Goal: Task Accomplishment & Management: Use online tool/utility

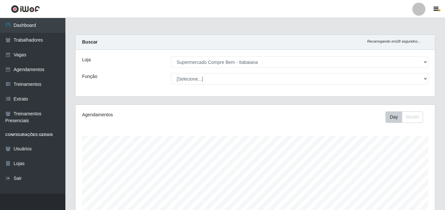
select select "264"
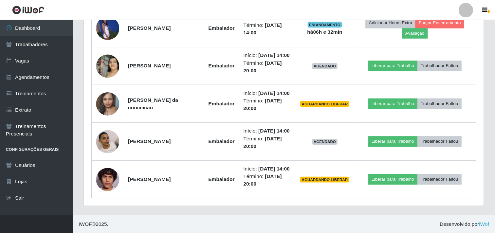
scroll to position [135, 409]
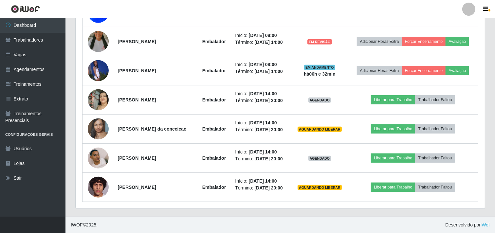
drag, startPoint x: 438, startPoint y: 0, endPoint x: 233, endPoint y: 207, distance: 291.1
click at [233, 207] on div "Trabalhador Posição Data Status Opções Adryelli [PERSON_NAME] Embalador Início:…" at bounding box center [280, 78] width 409 height 262
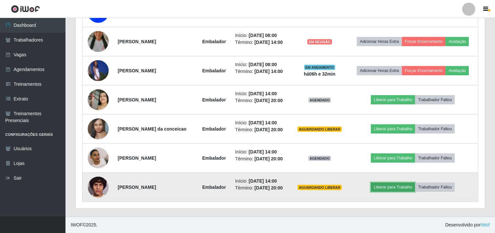
click at [383, 187] on button "Liberar para Trabalho" at bounding box center [393, 187] width 44 height 9
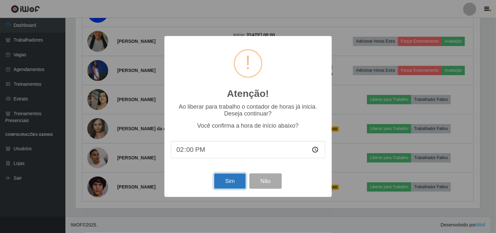
click at [220, 178] on button "Sim" at bounding box center [230, 180] width 32 height 15
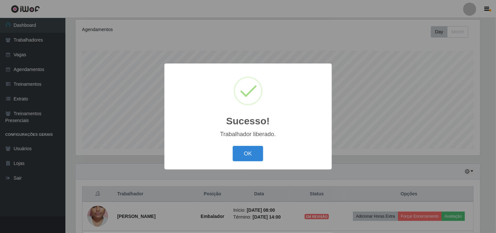
click at [233, 146] on button "OK" at bounding box center [248, 153] width 30 height 15
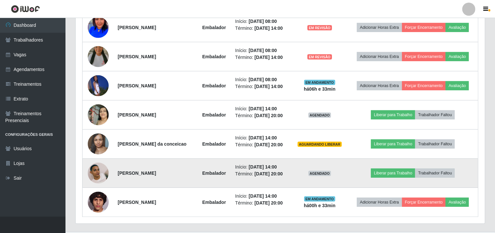
scroll to position [318, 0]
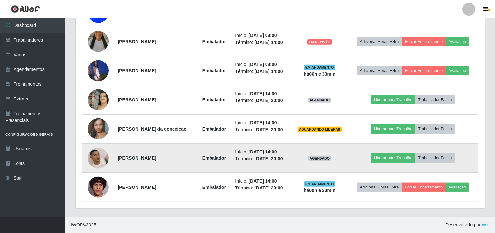
click at [384, 164] on td "Liberar para Trabalho Trabalhador Faltou" at bounding box center [413, 158] width 130 height 29
click at [384, 159] on button "Liberar para Trabalho" at bounding box center [393, 157] width 44 height 9
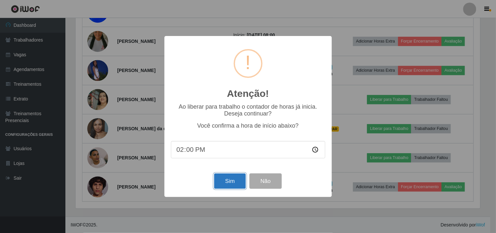
click at [238, 181] on button "Sim" at bounding box center [230, 180] width 32 height 15
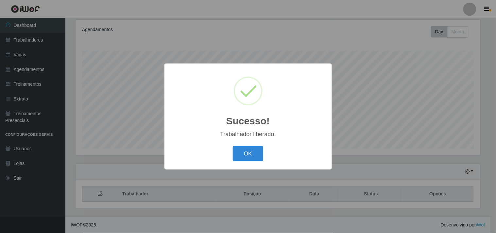
click at [233, 146] on button "OK" at bounding box center [248, 153] width 30 height 15
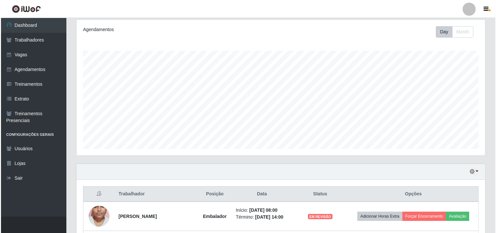
scroll to position [318, 0]
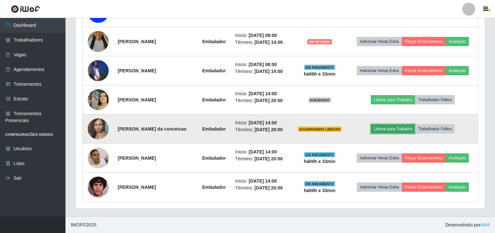
click at [400, 124] on button "Liberar para Trabalho" at bounding box center [393, 128] width 44 height 9
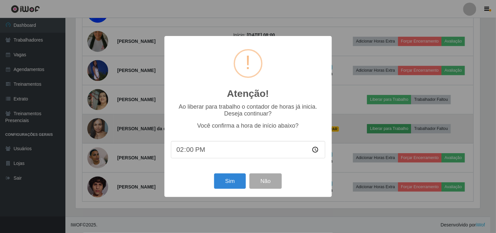
scroll to position [0, 0]
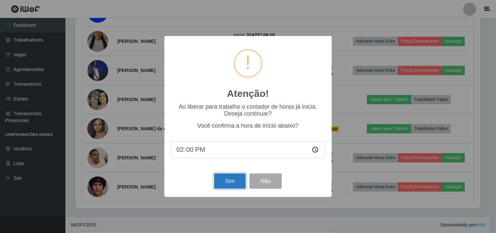
click at [218, 178] on button "Sim" at bounding box center [230, 180] width 32 height 15
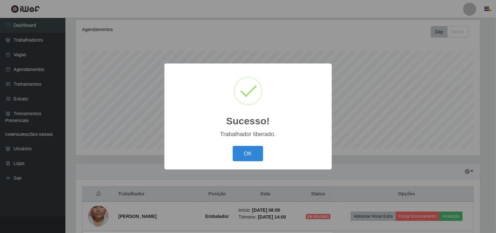
click at [233, 146] on button "OK" at bounding box center [248, 153] width 30 height 15
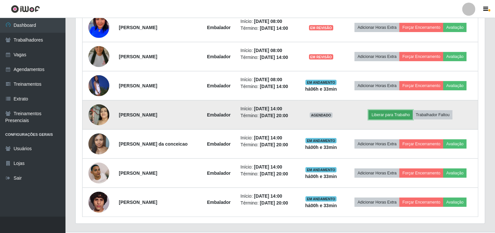
click at [388, 116] on button "Liberar para Trabalho" at bounding box center [390, 114] width 44 height 9
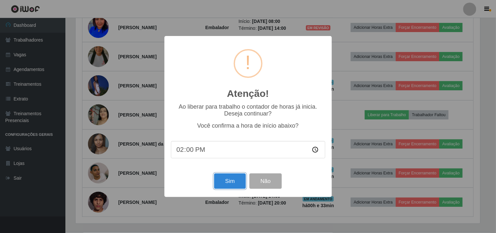
drag, startPoint x: 227, startPoint y: 188, endPoint x: 234, endPoint y: 187, distance: 6.4
click at [227, 188] on button "Sim" at bounding box center [230, 180] width 32 height 15
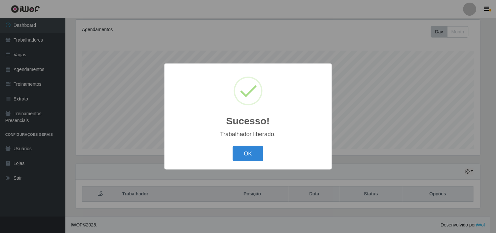
click at [233, 146] on button "OK" at bounding box center [248, 153] width 30 height 15
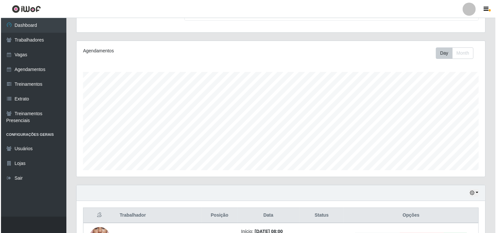
scroll to position [209, 0]
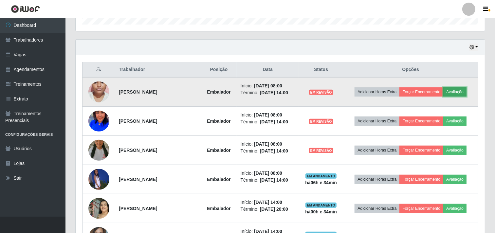
click at [445, 92] on button "Avaliação" at bounding box center [454, 91] width 23 height 9
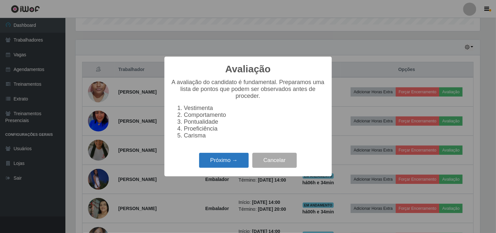
click at [220, 158] on button "Próximo →" at bounding box center [224, 160] width 50 height 15
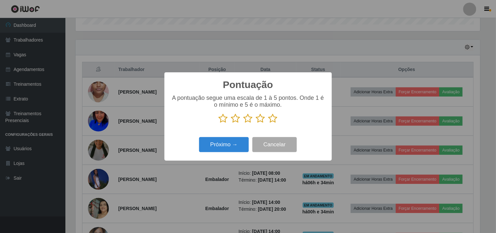
click at [277, 119] on p at bounding box center [248, 119] width 154 height 10
drag, startPoint x: 272, startPoint y: 119, endPoint x: 245, endPoint y: 135, distance: 32.0
click at [272, 119] on icon at bounding box center [273, 119] width 9 height 10
click at [269, 123] on input "radio" at bounding box center [269, 123] width 0 height 0
click at [233, 144] on button "Próximo →" at bounding box center [224, 144] width 50 height 15
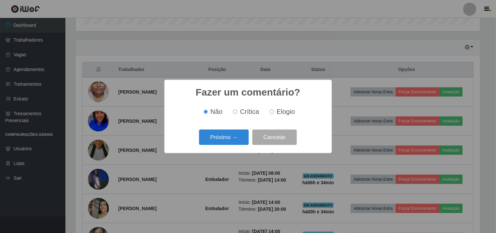
click at [233, 144] on button "Próximo →" at bounding box center [224, 137] width 50 height 15
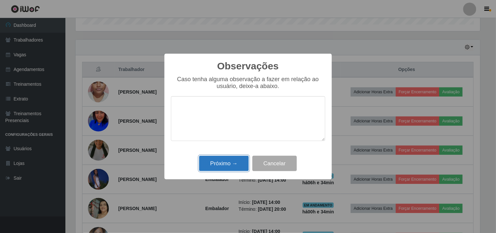
click at [243, 160] on button "Próximo →" at bounding box center [224, 163] width 50 height 15
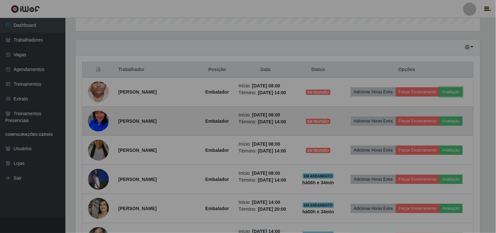
scroll to position [135, 409]
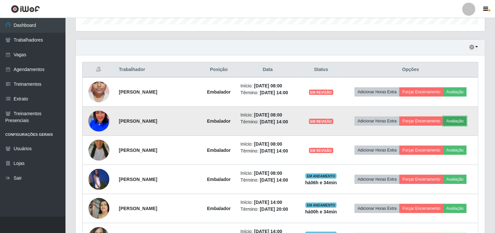
click at [445, 123] on button "Avaliação" at bounding box center [454, 120] width 23 height 9
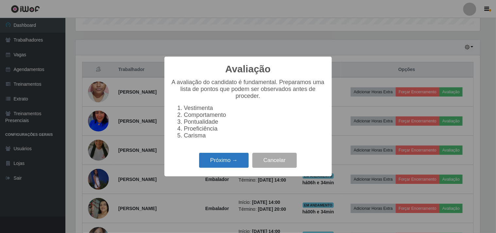
click at [230, 161] on button "Próximo →" at bounding box center [224, 160] width 50 height 15
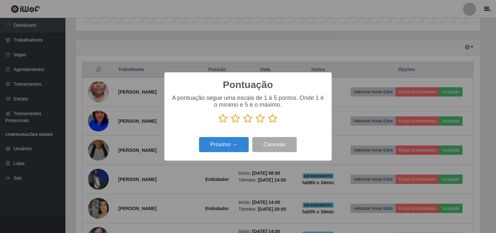
click at [274, 117] on icon at bounding box center [273, 119] width 9 height 10
click at [269, 123] on input "radio" at bounding box center [269, 123] width 0 height 0
click at [222, 143] on button "Próximo →" at bounding box center [224, 144] width 50 height 15
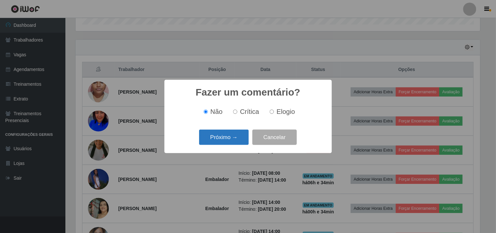
click at [224, 137] on button "Próximo →" at bounding box center [224, 137] width 50 height 15
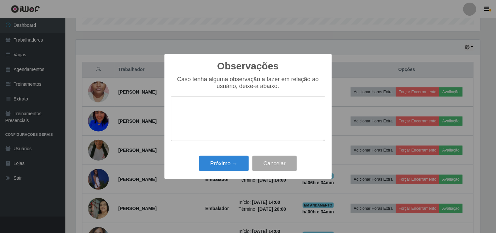
click at [227, 153] on div "Observações × Caso tenha alguma observação a fazer em relação ao usuário, deixe…" at bounding box center [249, 117] width 168 height 126
click at [227, 155] on div "Próximo → Cancelar" at bounding box center [248, 163] width 154 height 19
click at [233, 162] on button "Próximo →" at bounding box center [224, 163] width 50 height 15
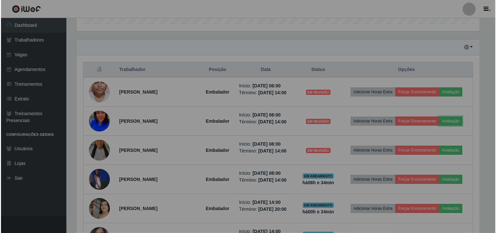
scroll to position [135, 409]
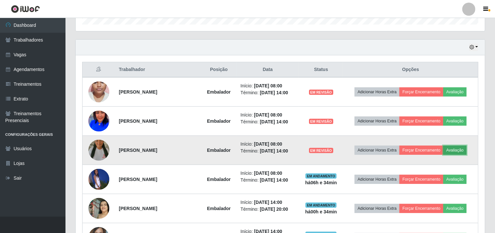
click at [445, 151] on button "Avaliação" at bounding box center [454, 150] width 23 height 9
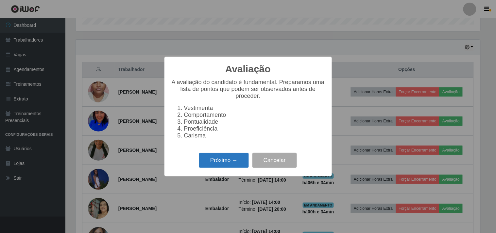
click at [235, 162] on button "Próximo →" at bounding box center [224, 160] width 50 height 15
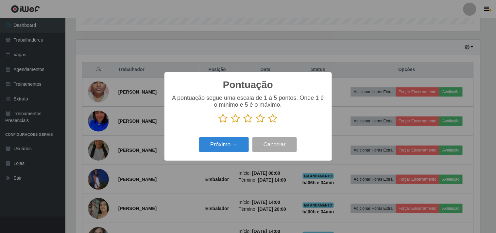
scroll to position [327062, 326793]
click at [273, 119] on icon at bounding box center [273, 119] width 9 height 10
click at [269, 123] on input "radio" at bounding box center [269, 123] width 0 height 0
click at [226, 145] on button "Próximo →" at bounding box center [224, 144] width 50 height 15
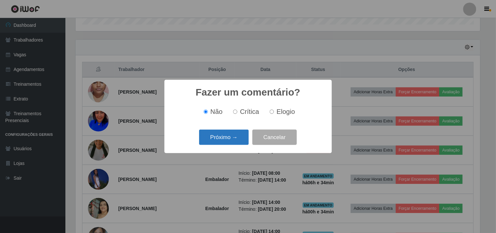
click at [220, 140] on button "Próximo →" at bounding box center [224, 137] width 50 height 15
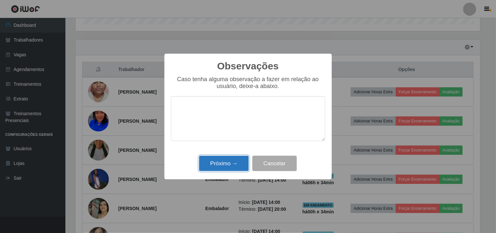
click at [233, 164] on button "Próximo →" at bounding box center [224, 163] width 50 height 15
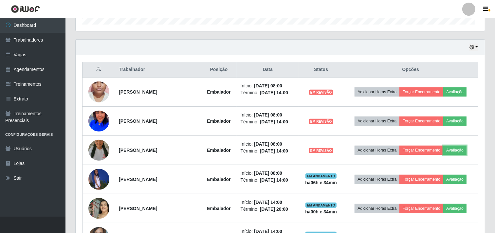
scroll to position [135, 409]
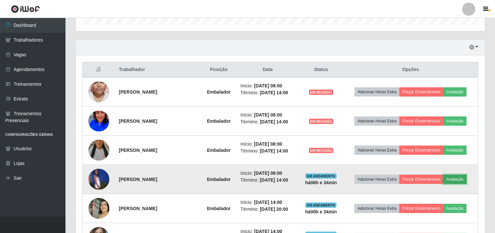
click at [445, 177] on button "Avaliação" at bounding box center [454, 179] width 23 height 9
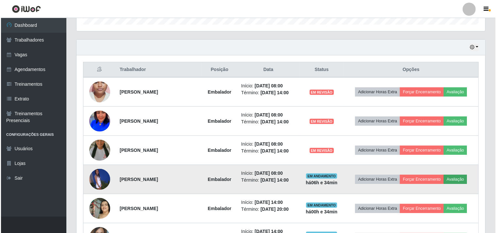
scroll to position [135, 405]
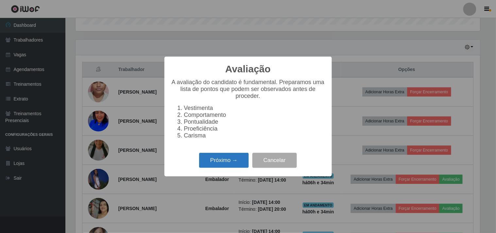
click at [230, 159] on button "Próximo →" at bounding box center [224, 160] width 50 height 15
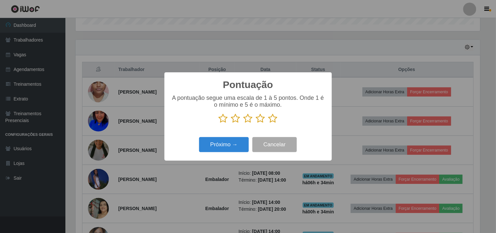
scroll to position [327062, 326793]
drag, startPoint x: 273, startPoint y: 120, endPoint x: 243, endPoint y: 141, distance: 36.4
click at [273, 120] on icon at bounding box center [273, 119] width 9 height 10
click at [269, 123] on input "radio" at bounding box center [269, 123] width 0 height 0
click at [214, 152] on button "Próximo →" at bounding box center [224, 144] width 50 height 15
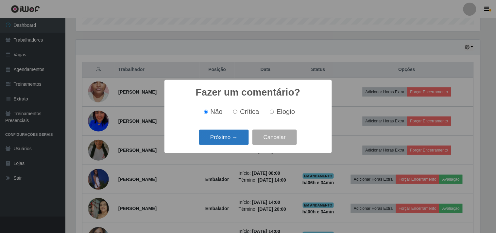
click at [224, 139] on button "Próximo →" at bounding box center [224, 137] width 50 height 15
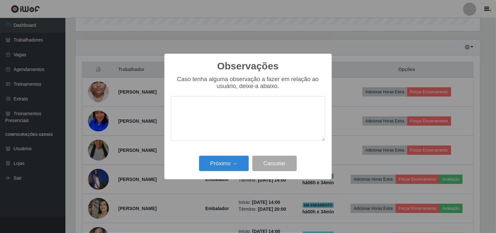
click at [226, 155] on div "Próximo → Cancelar" at bounding box center [248, 163] width 154 height 19
click at [228, 161] on button "Próximo →" at bounding box center [224, 163] width 50 height 15
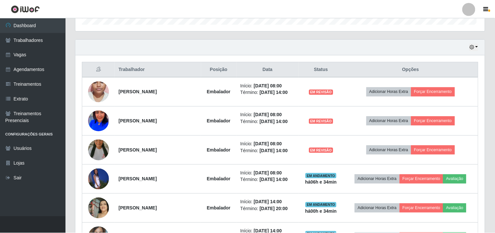
scroll to position [135, 409]
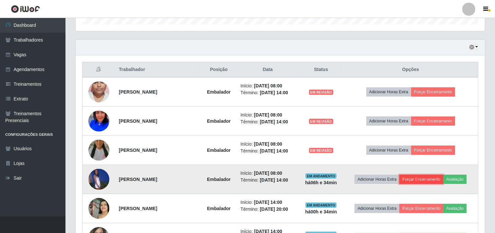
click at [413, 178] on button "Forçar Encerramento" at bounding box center [421, 179] width 44 height 9
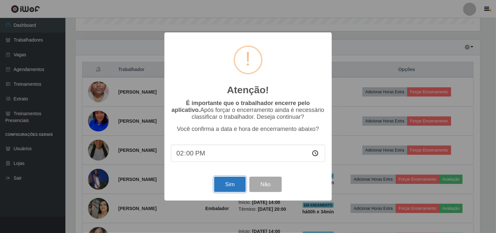
click at [223, 187] on button "Sim" at bounding box center [230, 184] width 32 height 15
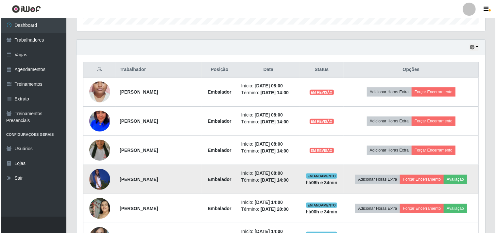
scroll to position [85, 0]
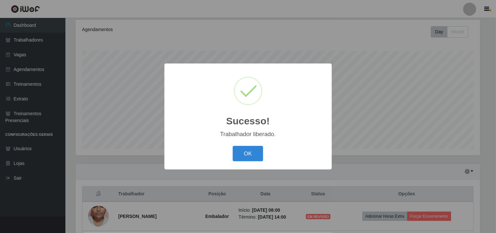
click at [233, 146] on button "OK" at bounding box center [248, 153] width 30 height 15
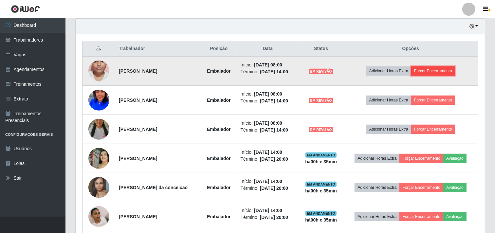
click at [429, 70] on button "Forçar Encerramento" at bounding box center [433, 70] width 44 height 9
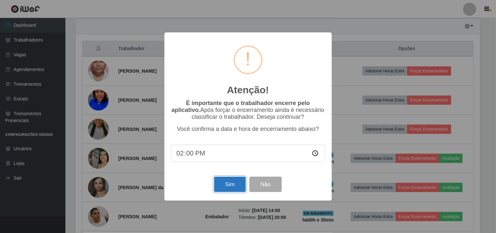
click at [218, 182] on button "Sim" at bounding box center [230, 184] width 32 height 15
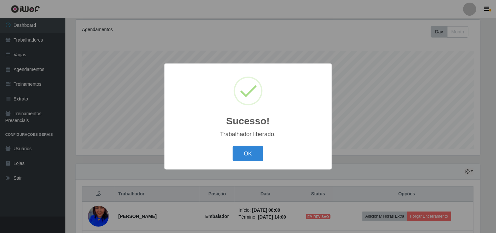
click at [233, 146] on button "OK" at bounding box center [248, 153] width 30 height 15
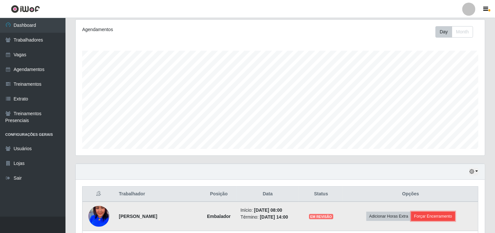
click at [427, 209] on button "Forçar Encerramento" at bounding box center [433, 216] width 44 height 9
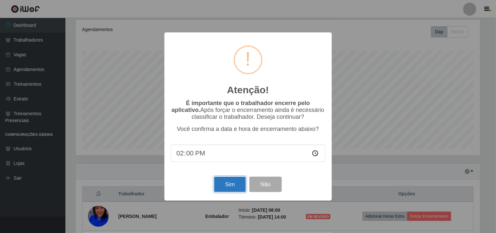
click at [223, 185] on button "Sim" at bounding box center [230, 184] width 32 height 15
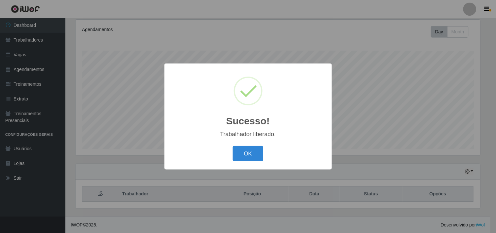
click at [233, 146] on button "OK" at bounding box center [248, 153] width 30 height 15
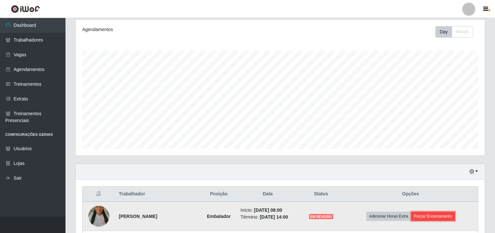
click at [430, 209] on button "Forçar Encerramento" at bounding box center [433, 216] width 44 height 9
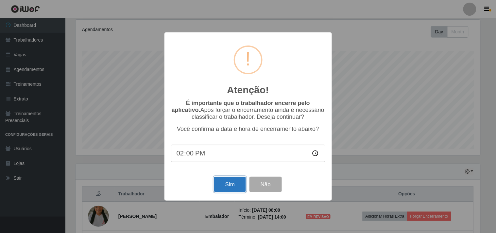
click at [224, 184] on button "Sim" at bounding box center [230, 184] width 32 height 15
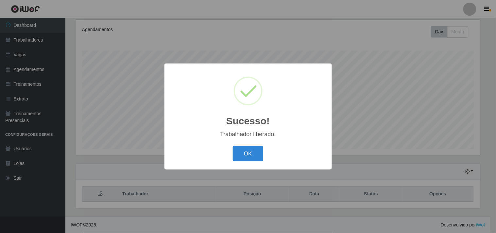
click at [233, 146] on button "OK" at bounding box center [248, 153] width 30 height 15
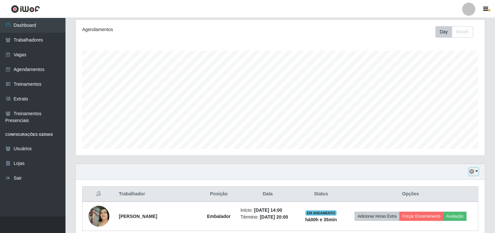
click at [445, 172] on icon "button" at bounding box center [471, 171] width 5 height 5
click at [432, 155] on button "Não encerrados" at bounding box center [452, 160] width 52 height 13
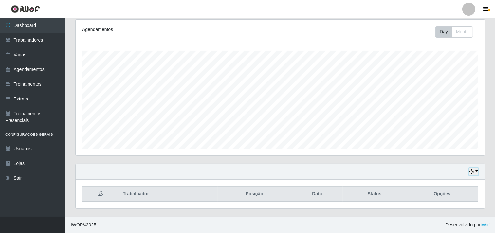
click at [445, 169] on button "button" at bounding box center [473, 172] width 9 height 8
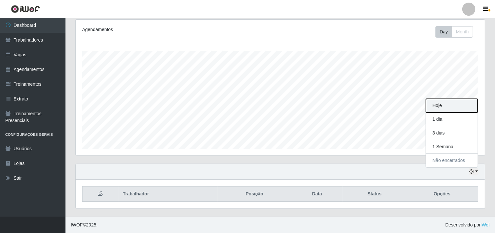
click at [445, 105] on button "Hoje" at bounding box center [452, 106] width 52 height 14
